Goal: Information Seeking & Learning: Learn about a topic

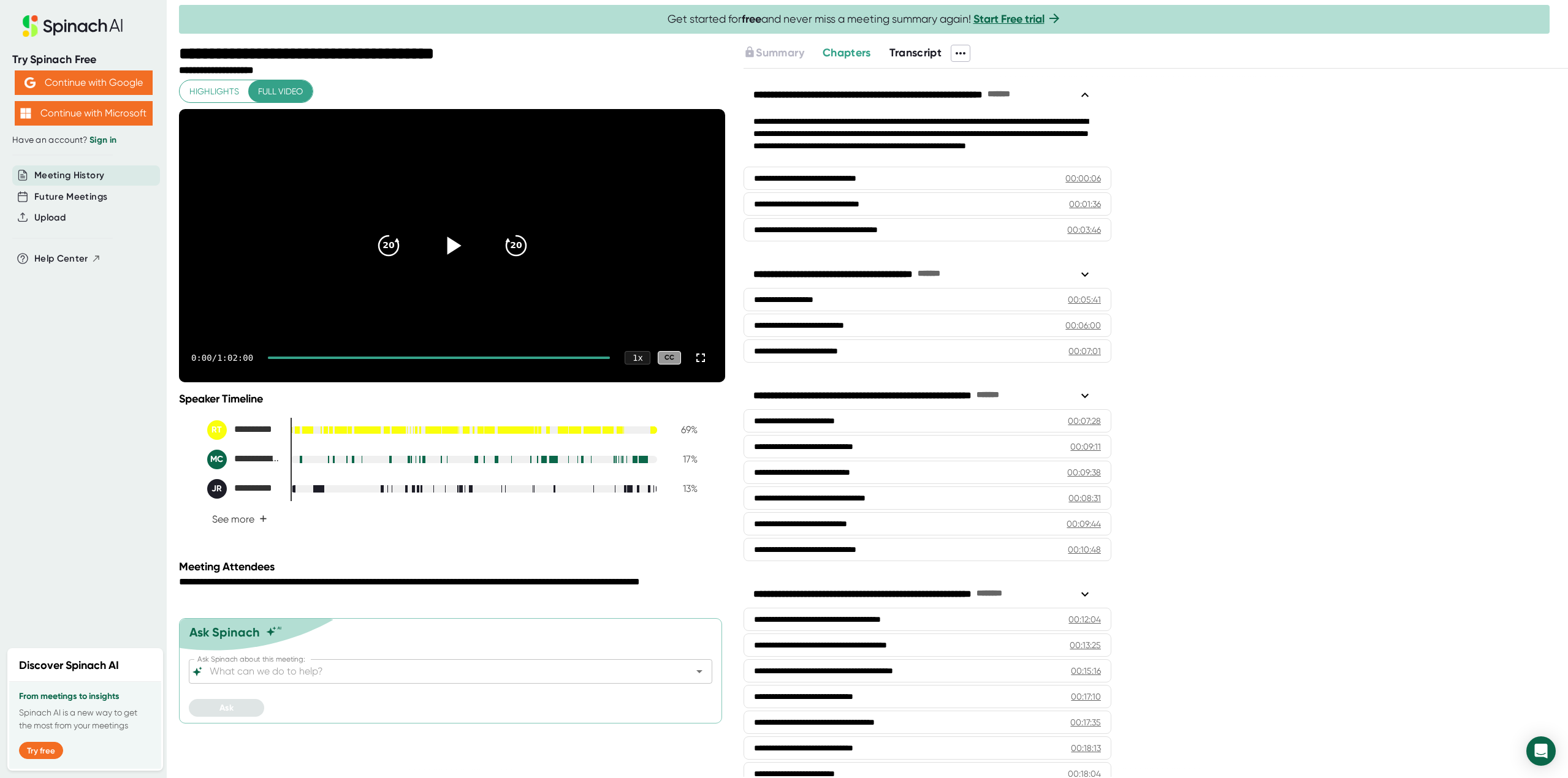
click at [450, 255] on icon at bounding box center [453, 246] width 14 height 18
click at [438, 359] on div at bounding box center [438, 358] width 342 height 2
click at [433, 359] on div at bounding box center [355, 358] width 165 height 2
click at [421, 359] on div at bounding box center [352, 358] width 159 height 2
click at [434, 359] on div at bounding box center [442, 358] width 337 height 2
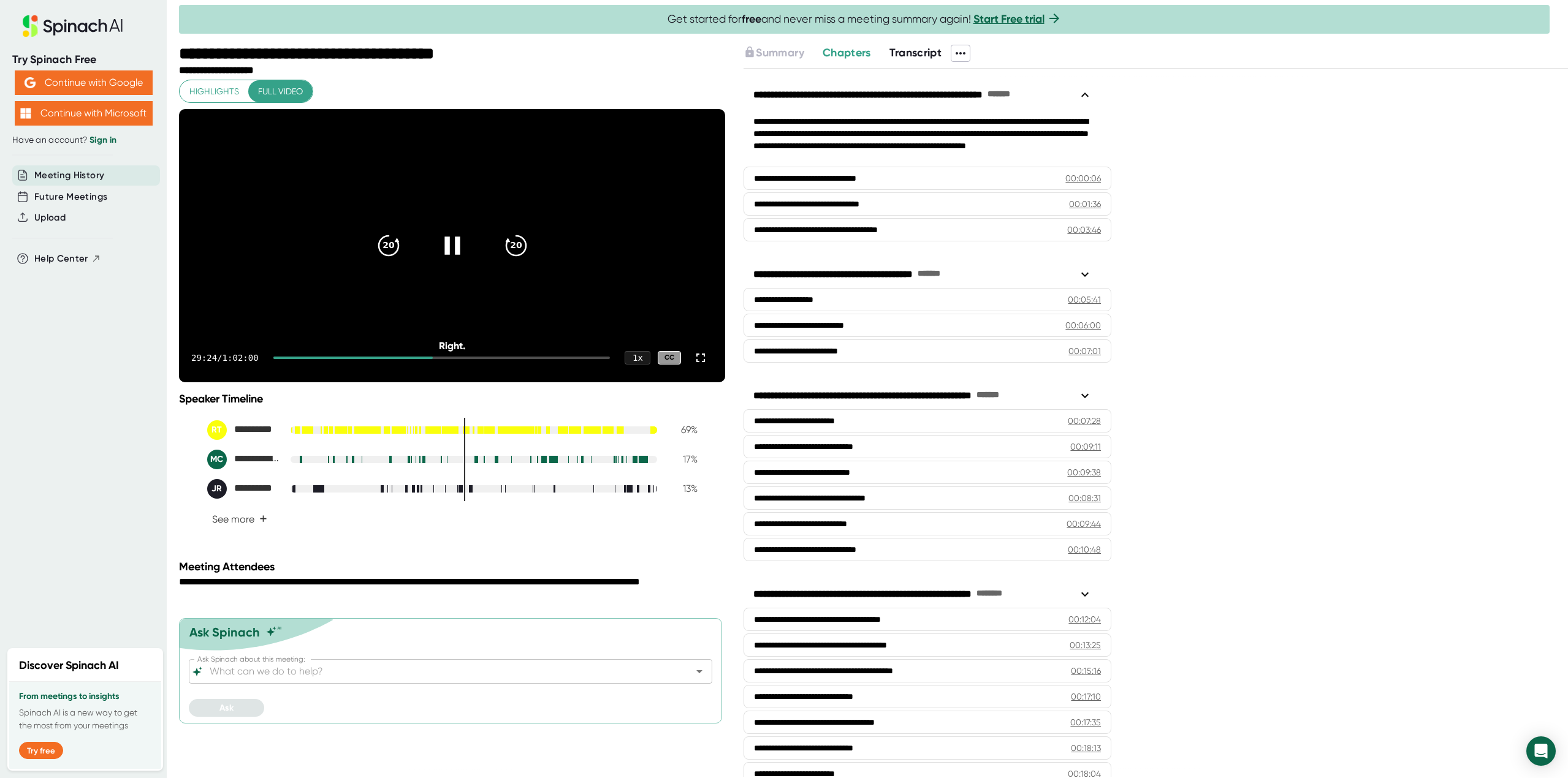
click at [445, 359] on div at bounding box center [442, 358] width 337 height 2
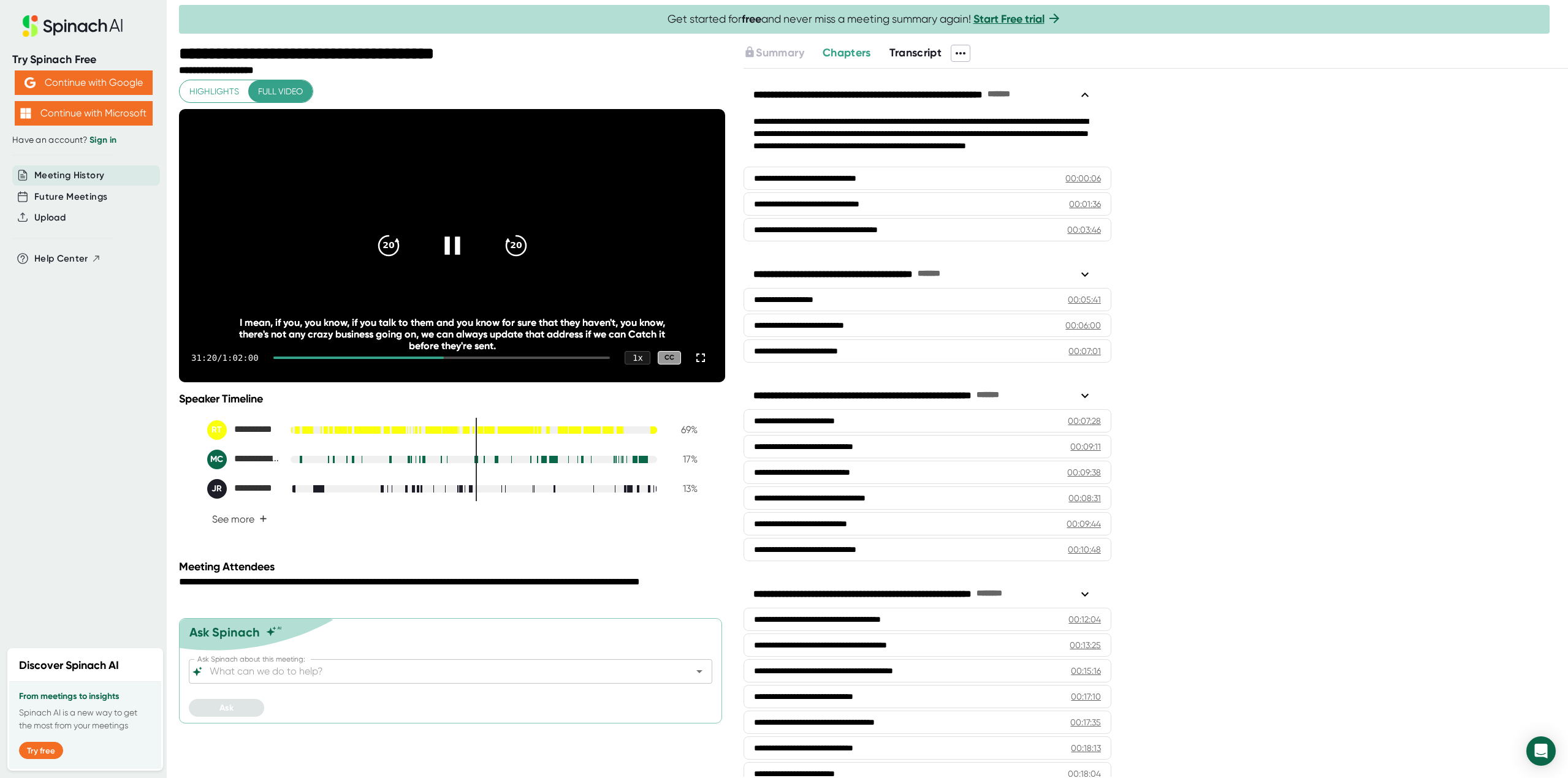
click at [549, 359] on div at bounding box center [442, 358] width 337 height 2
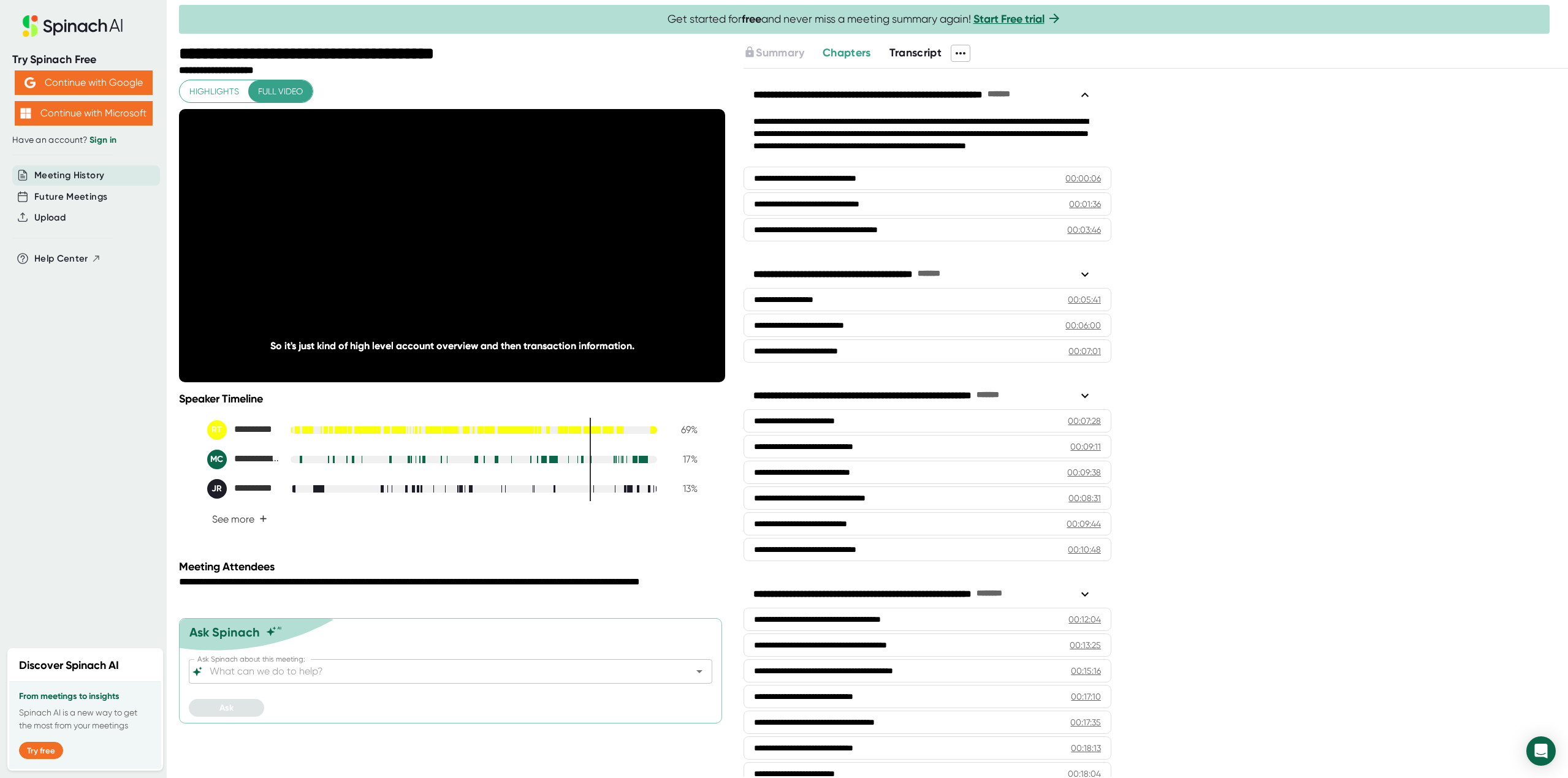
click at [1168, 388] on div "**********" at bounding box center [1155, 422] width 824 height 708
